Goal: Task Accomplishment & Management: Manage account settings

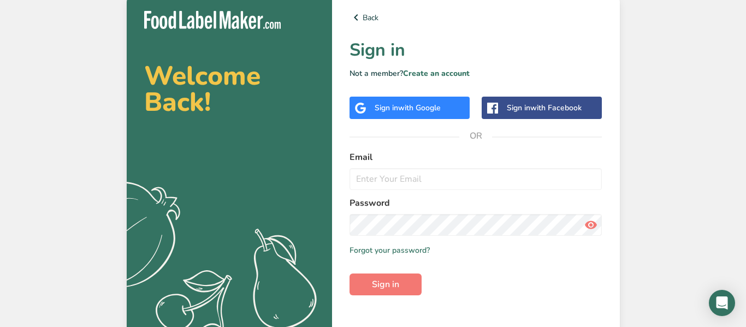
click at [427, 115] on div "Sign in with Google" at bounding box center [410, 108] width 120 height 22
